Goal: Task Accomplishment & Management: Manage account settings

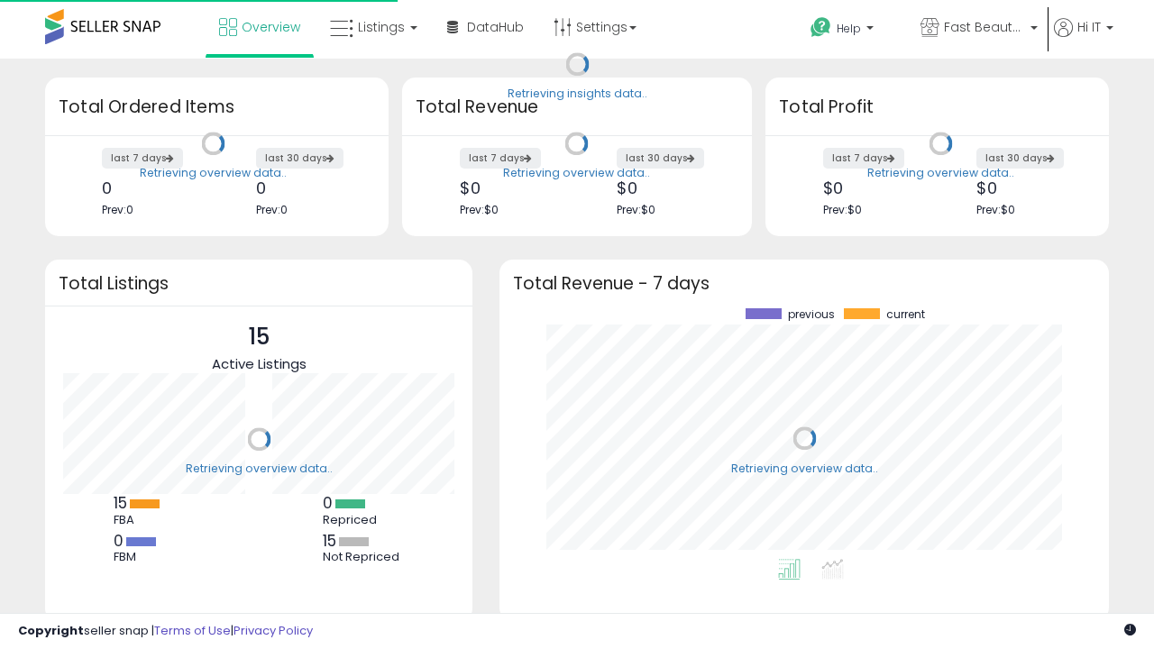
scroll to position [251, 573]
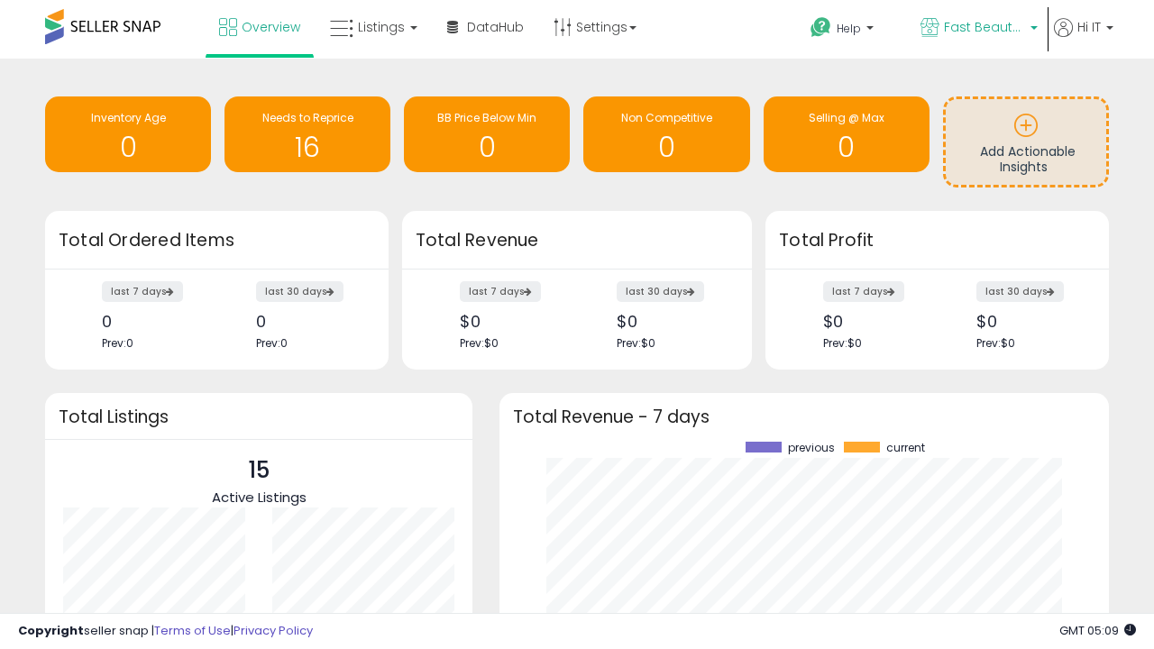
click at [977, 29] on span "Fast Beauty ([GEOGRAPHIC_DATA])" at bounding box center [984, 27] width 81 height 18
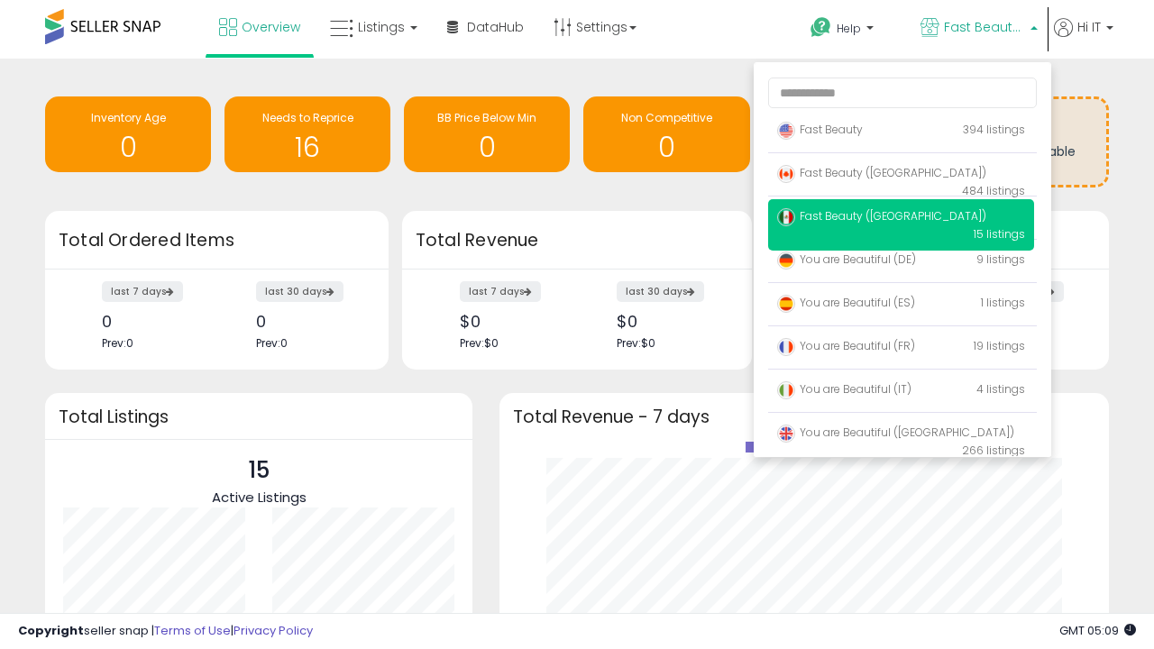
click at [900, 392] on span "You are Beautiful (IT)" at bounding box center [844, 388] width 134 height 15
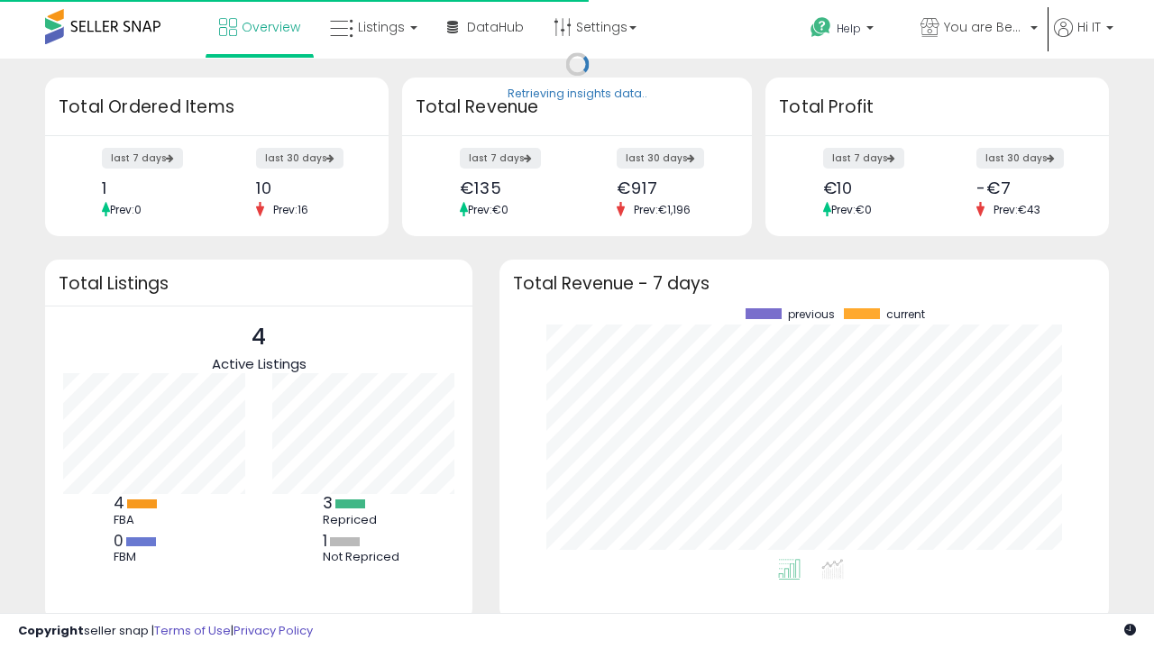
scroll to position [251, 573]
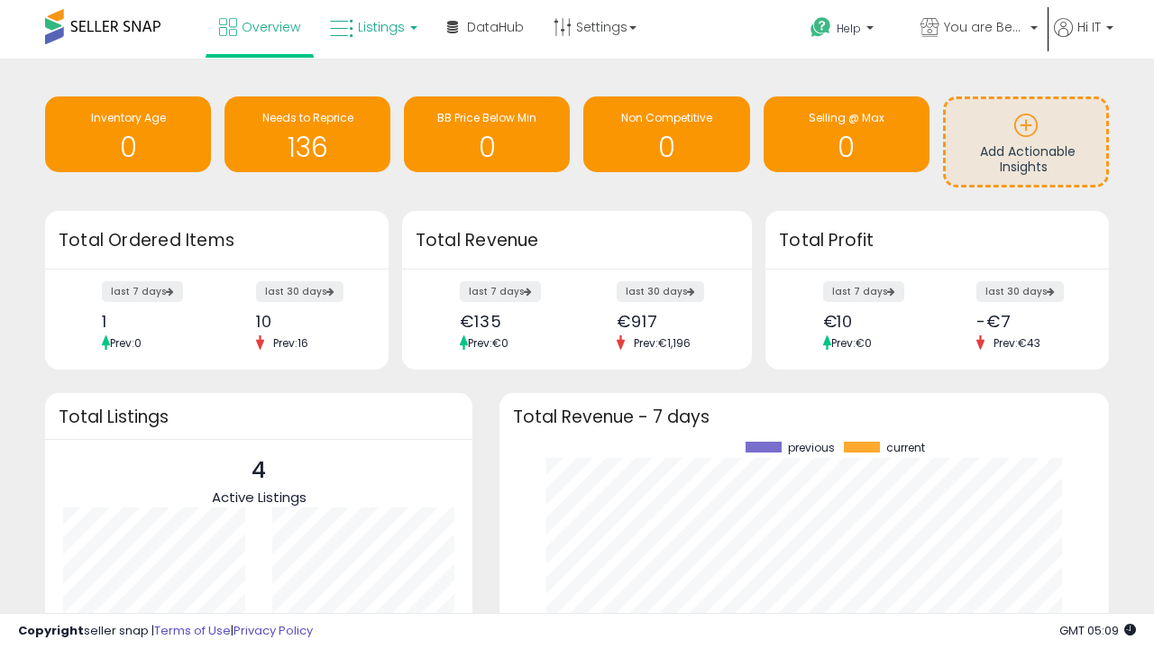
click at [371, 27] on span "Listings" at bounding box center [381, 27] width 47 height 18
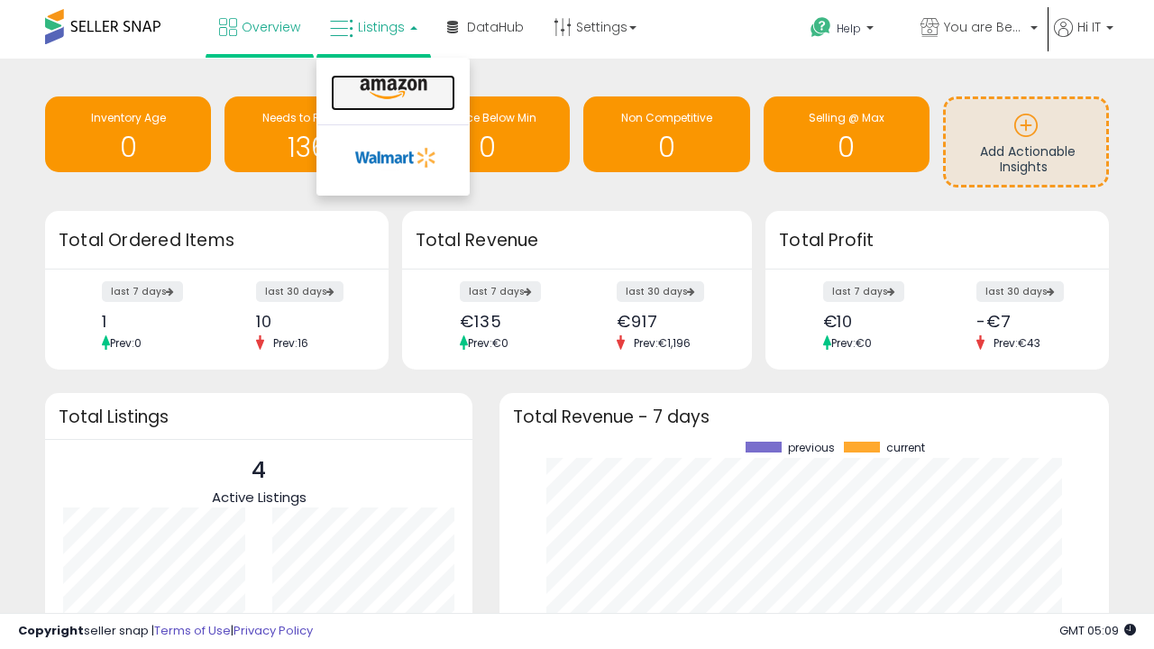
click at [391, 89] on icon at bounding box center [393, 89] width 78 height 23
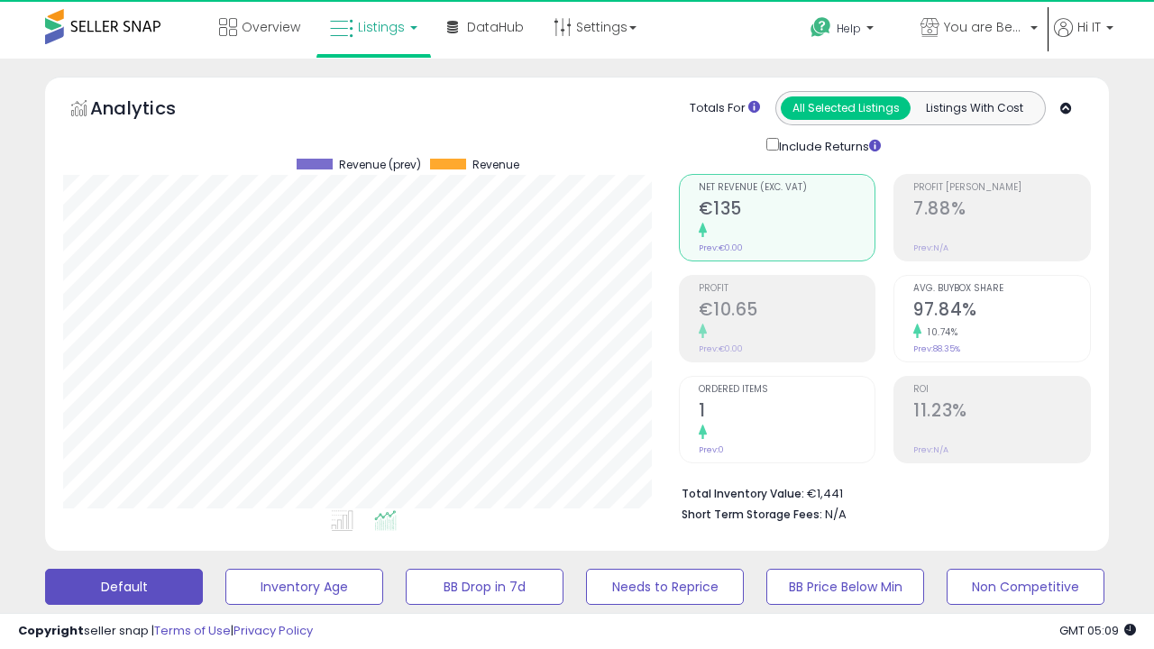
scroll to position [370, 615]
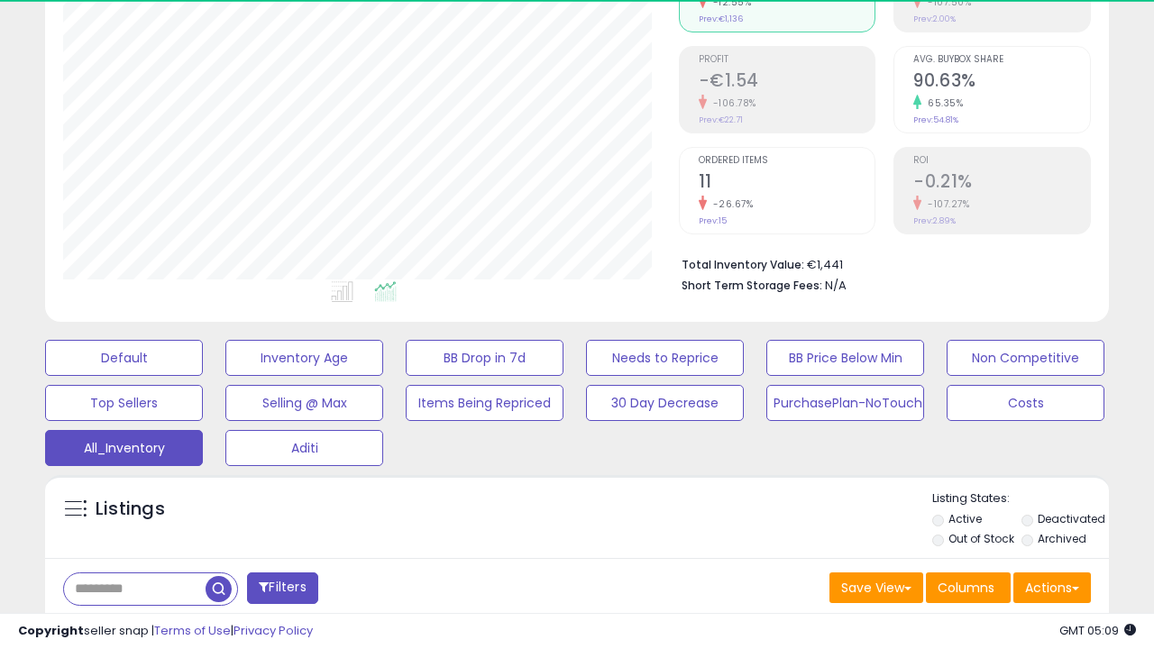
scroll to position [538, 0]
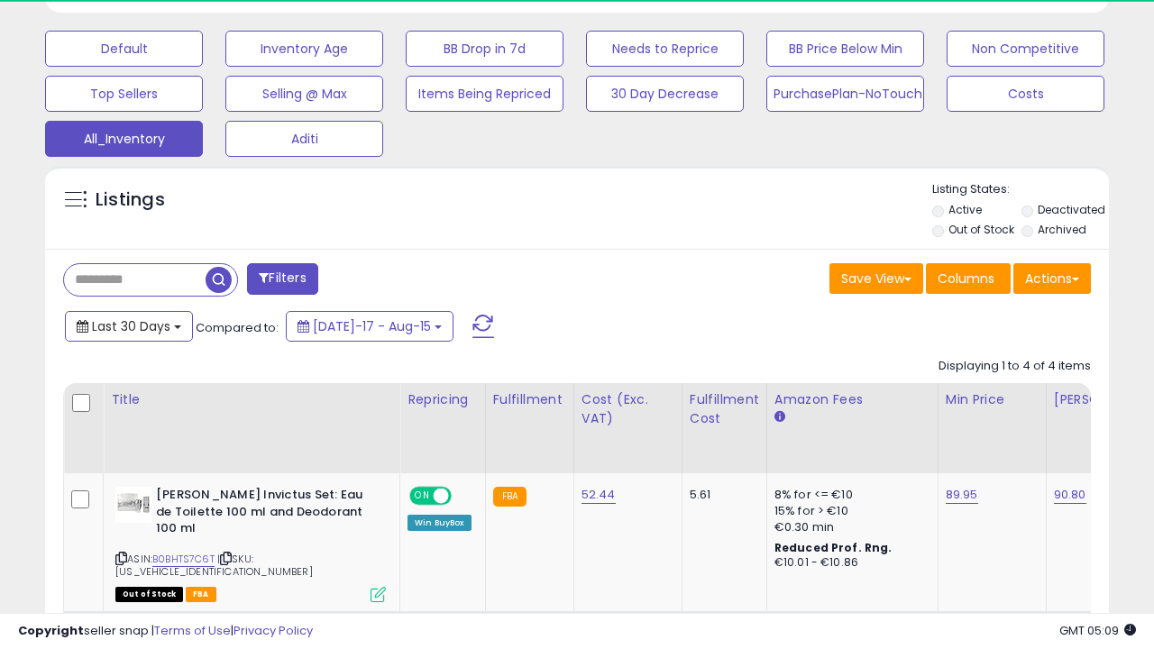
click at [128, 324] on span "Last 30 Days" at bounding box center [131, 326] width 78 height 18
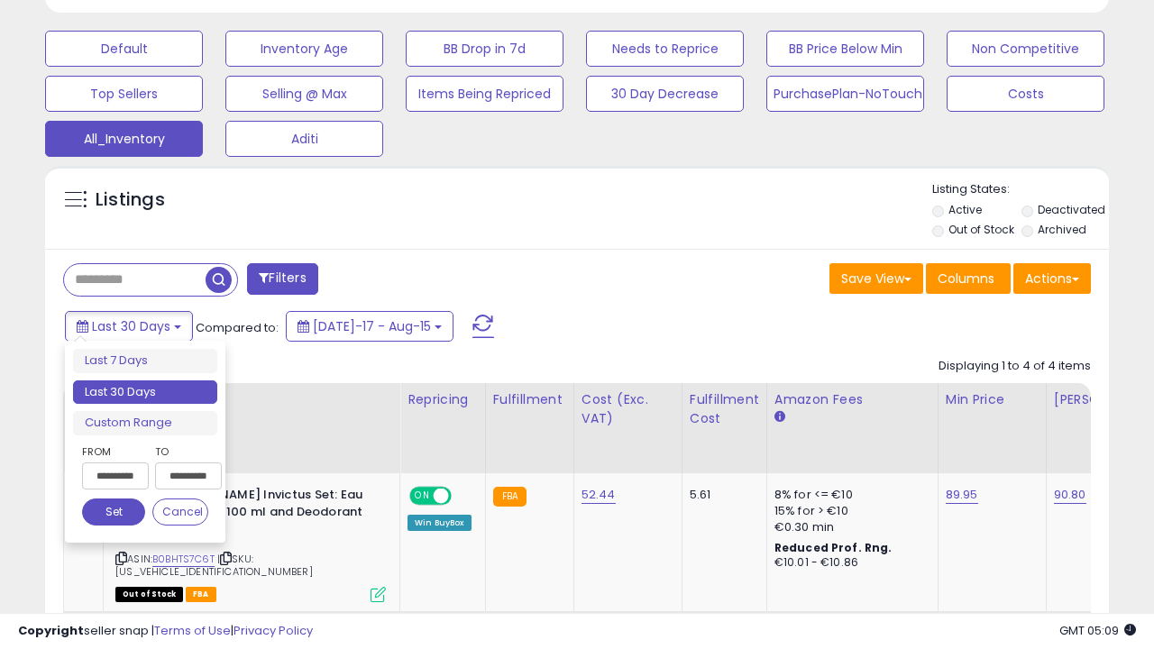
click at [145, 392] on li "Last 30 Days" at bounding box center [145, 392] width 144 height 24
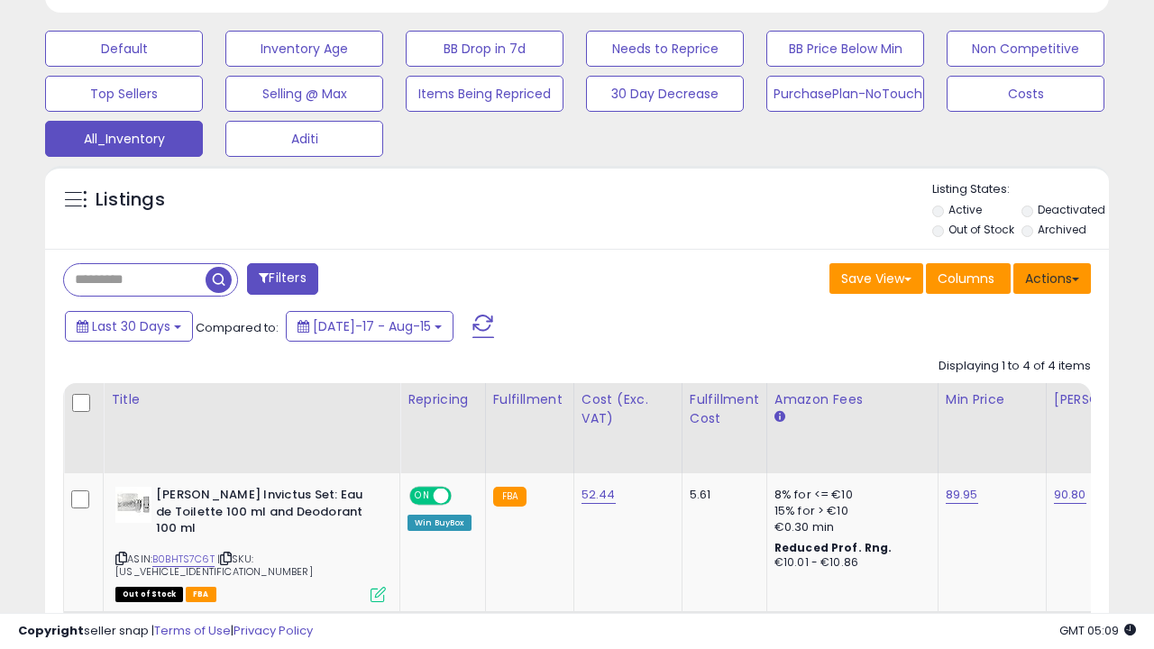
click at [1052, 277] on button "Actions" at bounding box center [1052, 278] width 78 height 31
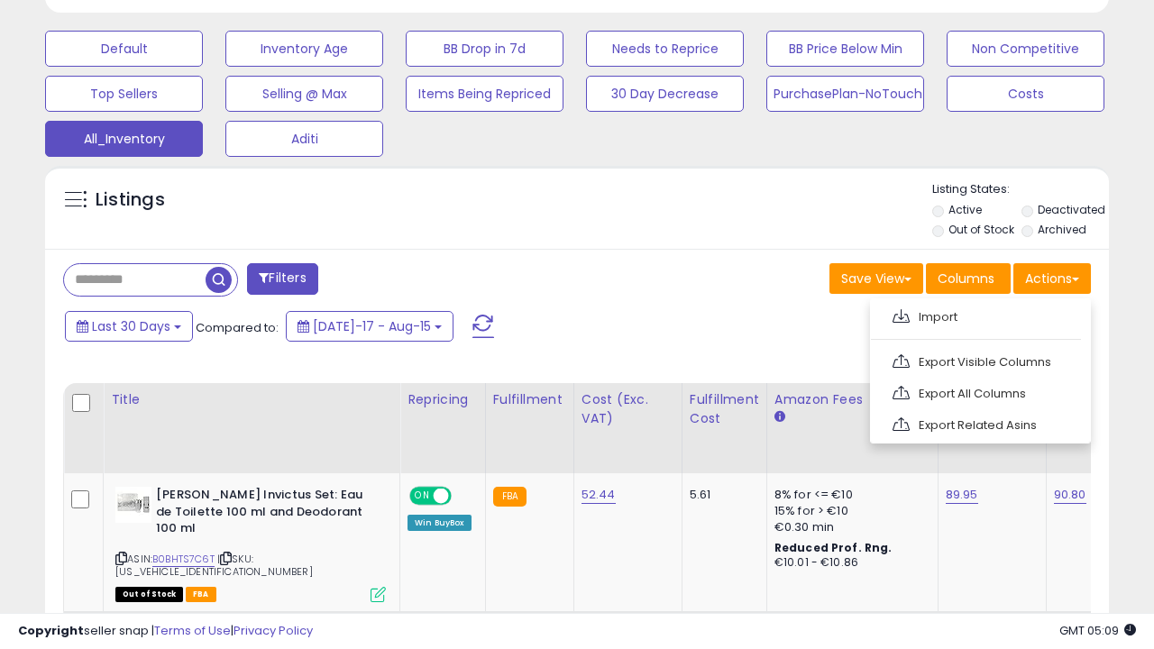
click at [978, 391] on link "Export All Columns" at bounding box center [978, 393] width 197 height 28
